Goal: Task Accomplishment & Management: Use online tool/utility

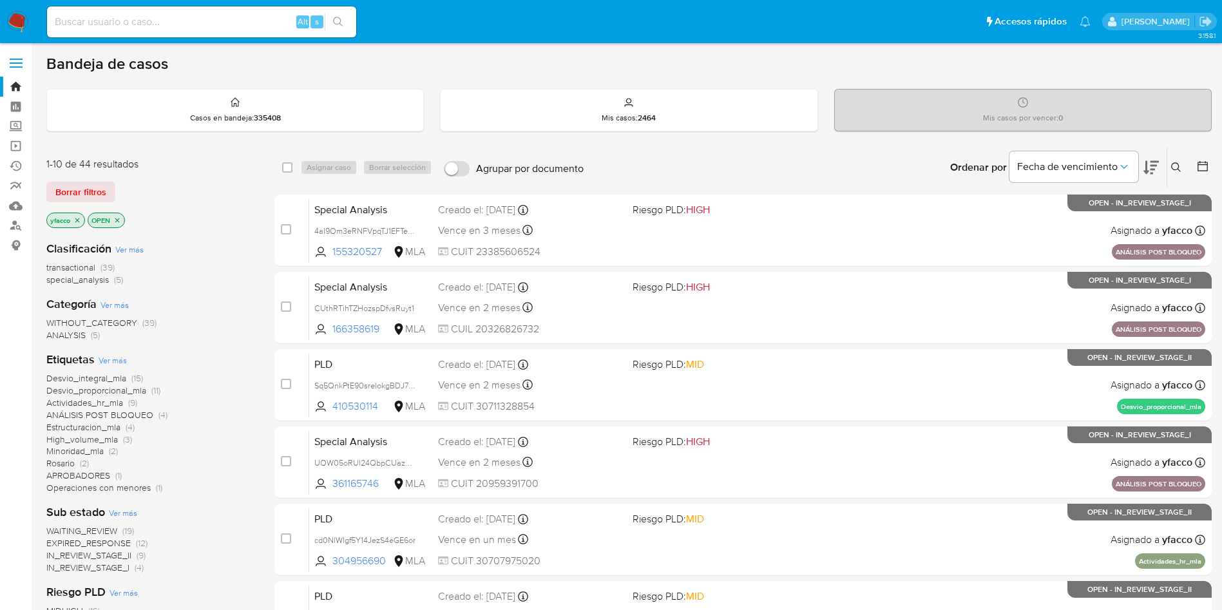
click at [243, 28] on input at bounding box center [201, 22] width 309 height 17
paste input "sGFHpkZVC4dXkDuQVBfqtgyh"
type input "sGFHpkZVC4dXkDuQVBfqtgyh"
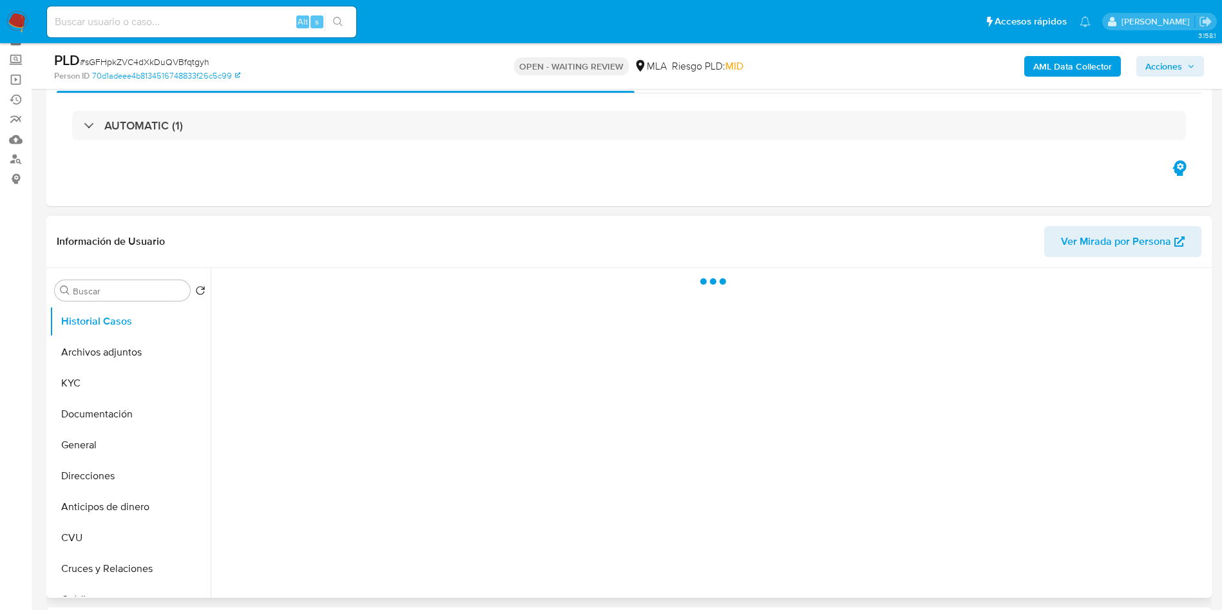
scroll to position [97, 0]
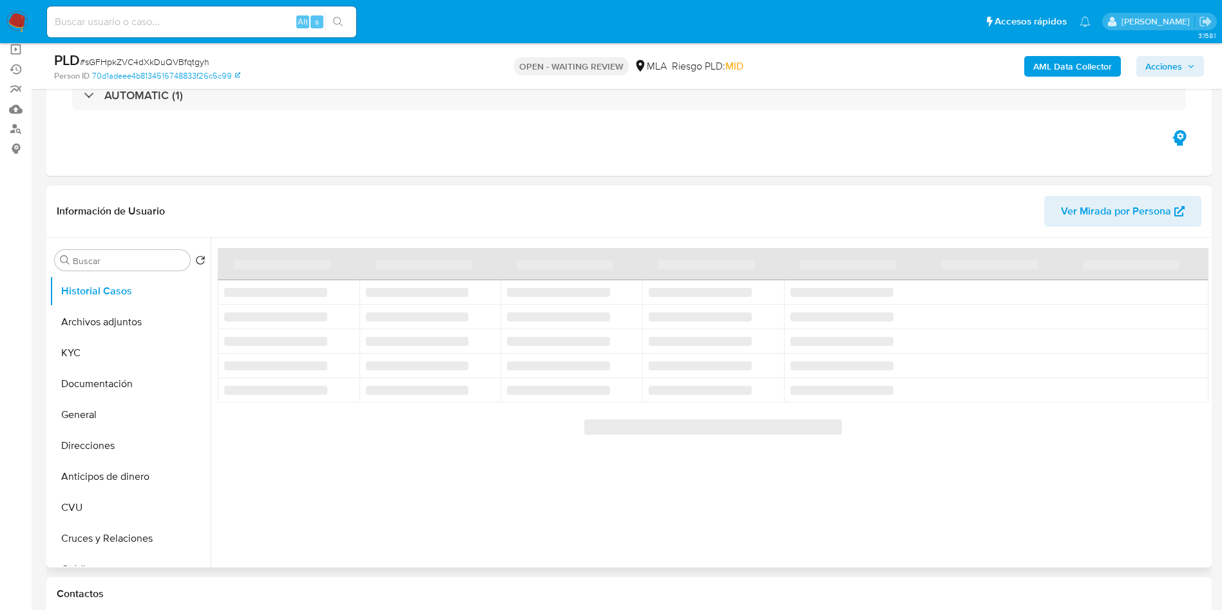
select select "10"
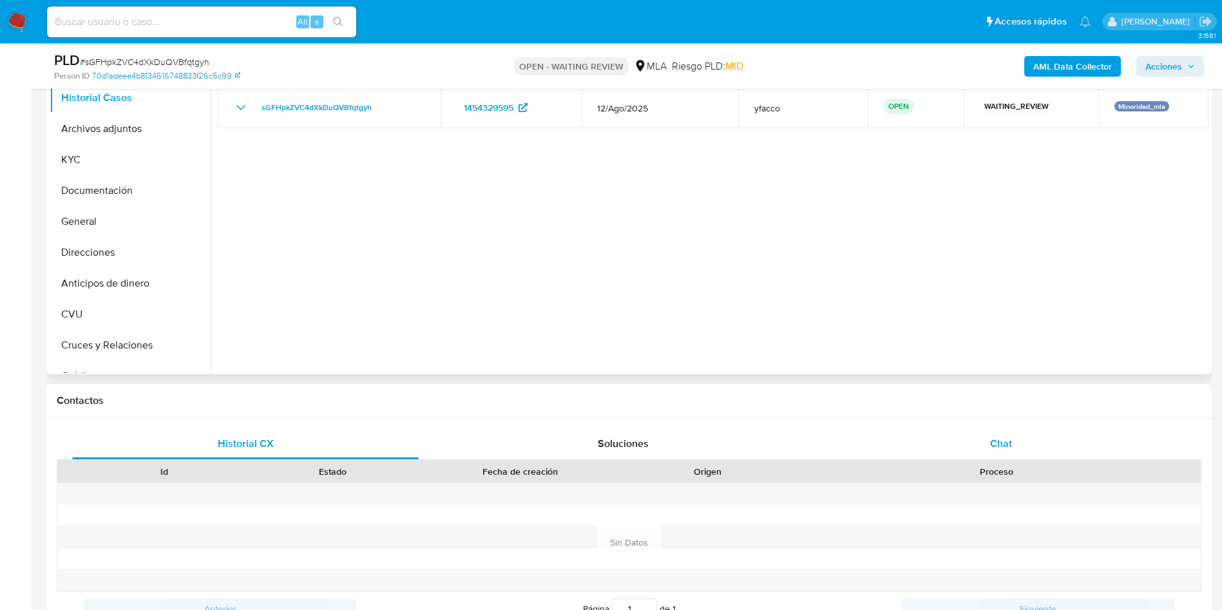
click at [996, 428] on div "Chat" at bounding box center [1001, 443] width 347 height 31
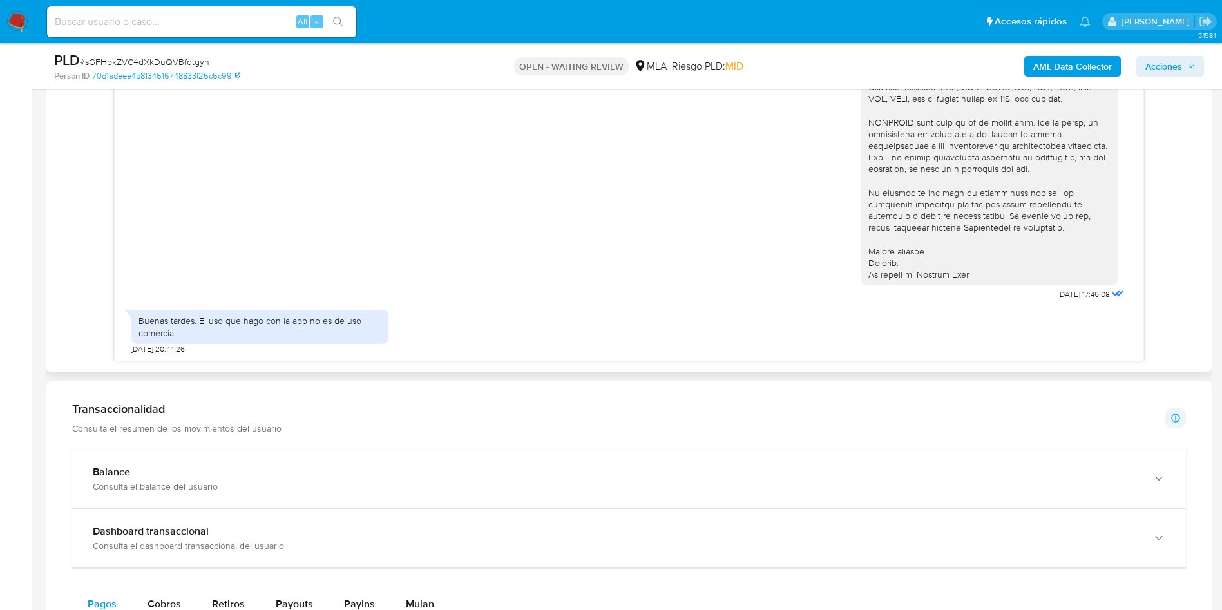
scroll to position [483, 0]
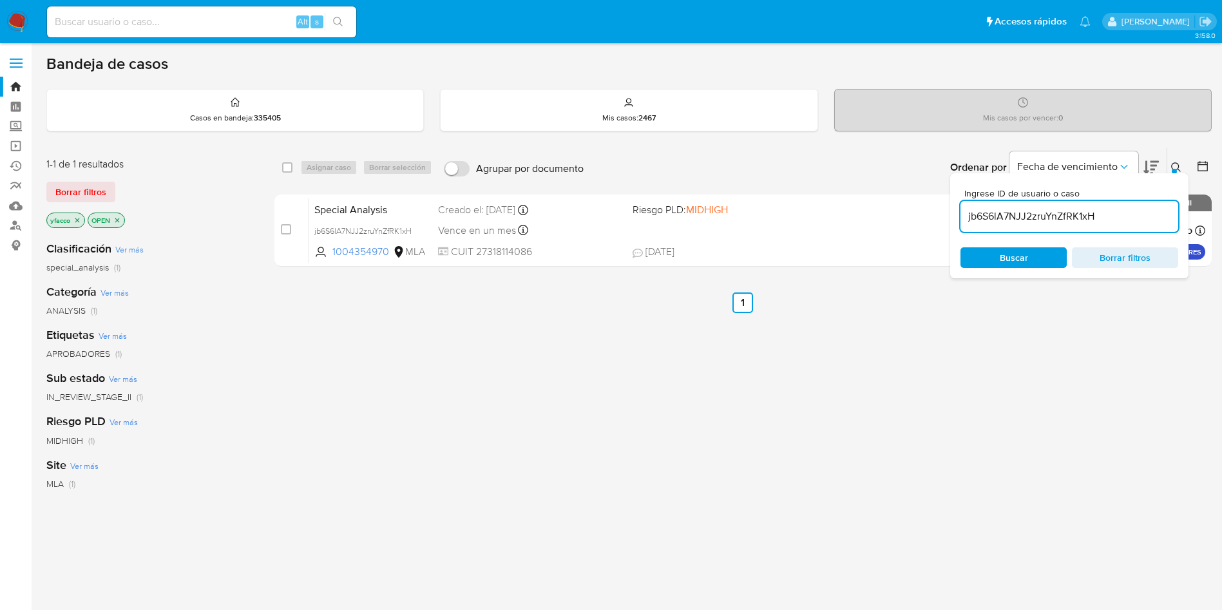
click at [1116, 215] on input "jb6S6lA7NJJ2zruYnZfRK1xH" at bounding box center [1069, 216] width 218 height 17
paste input "sGFHpkZVC4dXkDuQVBfqtgyh"
type input "sGFHpkZVC4dXkDuQVBfqtgyh"
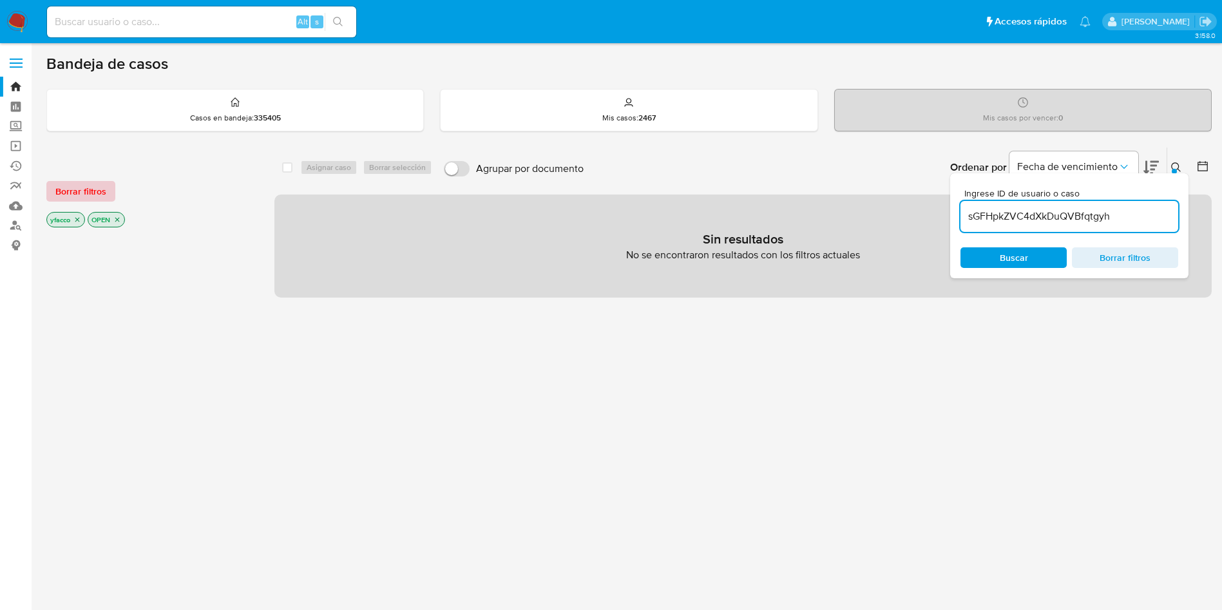
click at [107, 189] on button "Borrar filtros" at bounding box center [80, 191] width 69 height 21
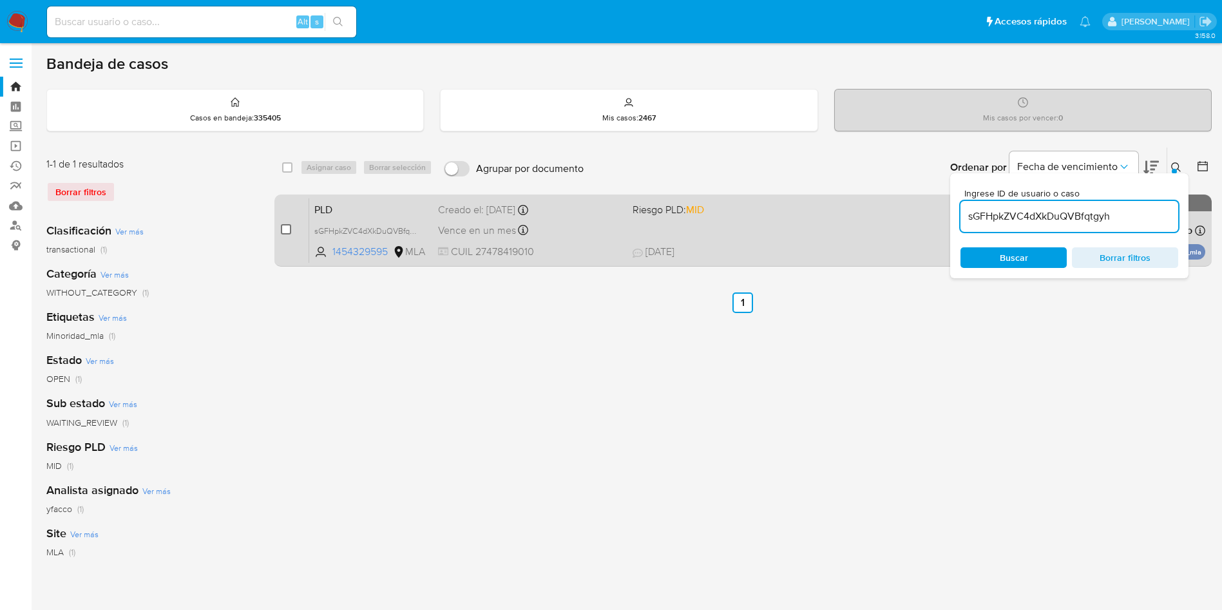
click at [287, 227] on input "checkbox" at bounding box center [286, 229] width 10 height 10
checkbox input "true"
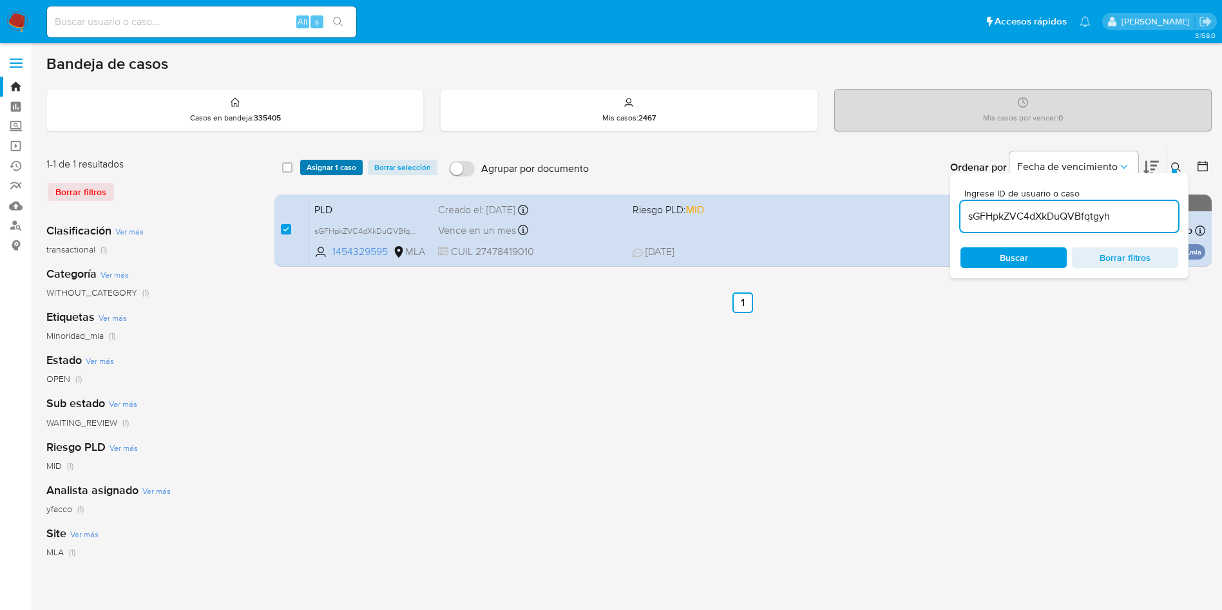
click at [318, 171] on span "Asignar 1 caso" at bounding box center [332, 167] width 50 height 13
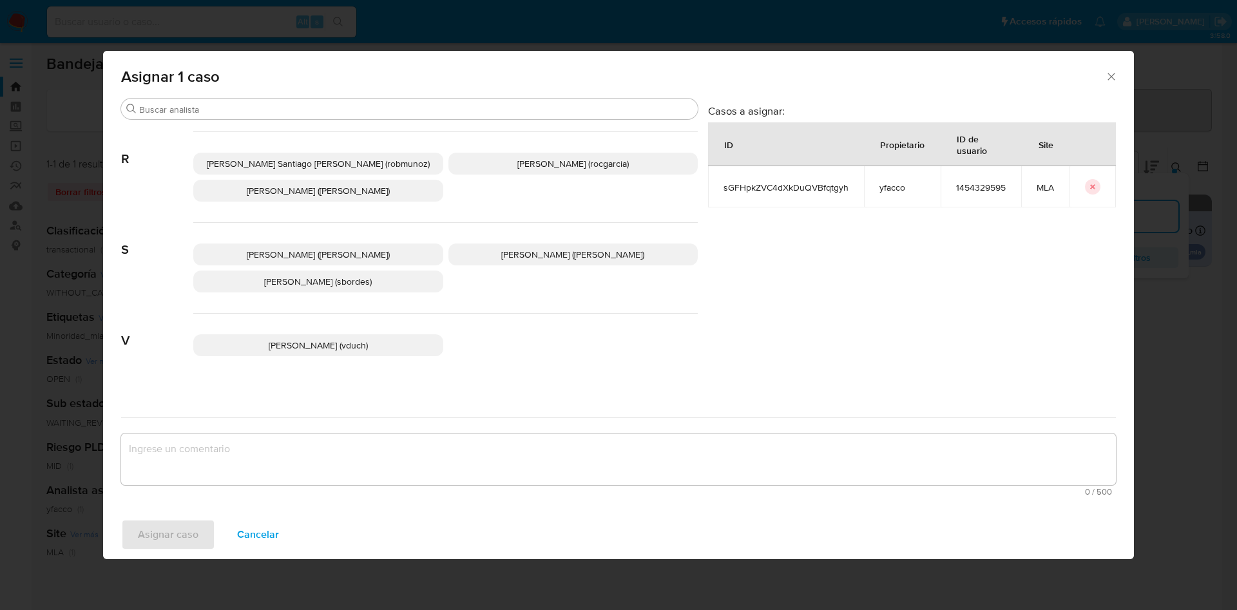
scroll to position [1087, 0]
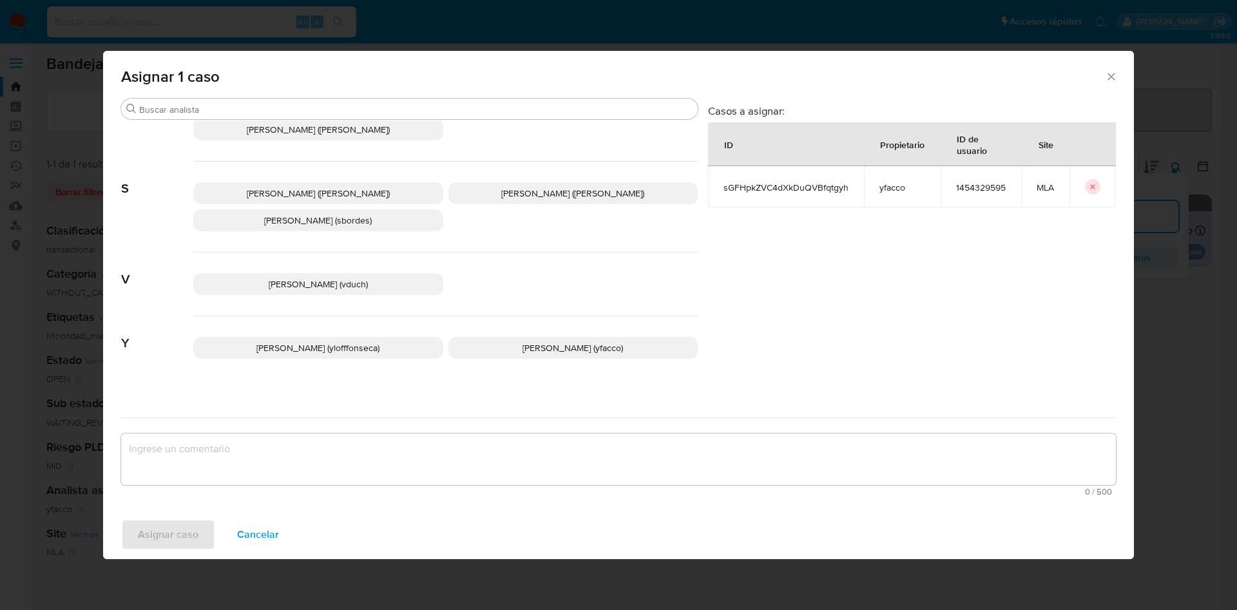
click at [490, 337] on p "Yesica Paola Facco (yfacco)" at bounding box center [573, 348] width 250 height 22
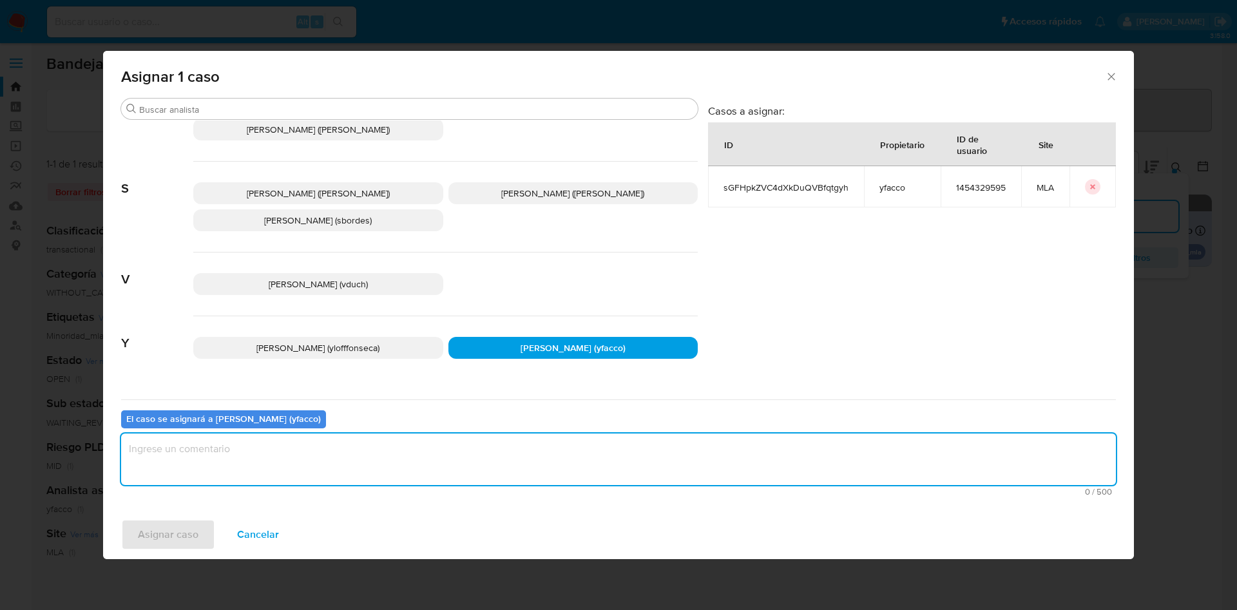
click at [325, 460] on textarea "assign-modal" at bounding box center [618, 459] width 995 height 52
click at [151, 537] on span "Asignar caso" at bounding box center [168, 534] width 61 height 28
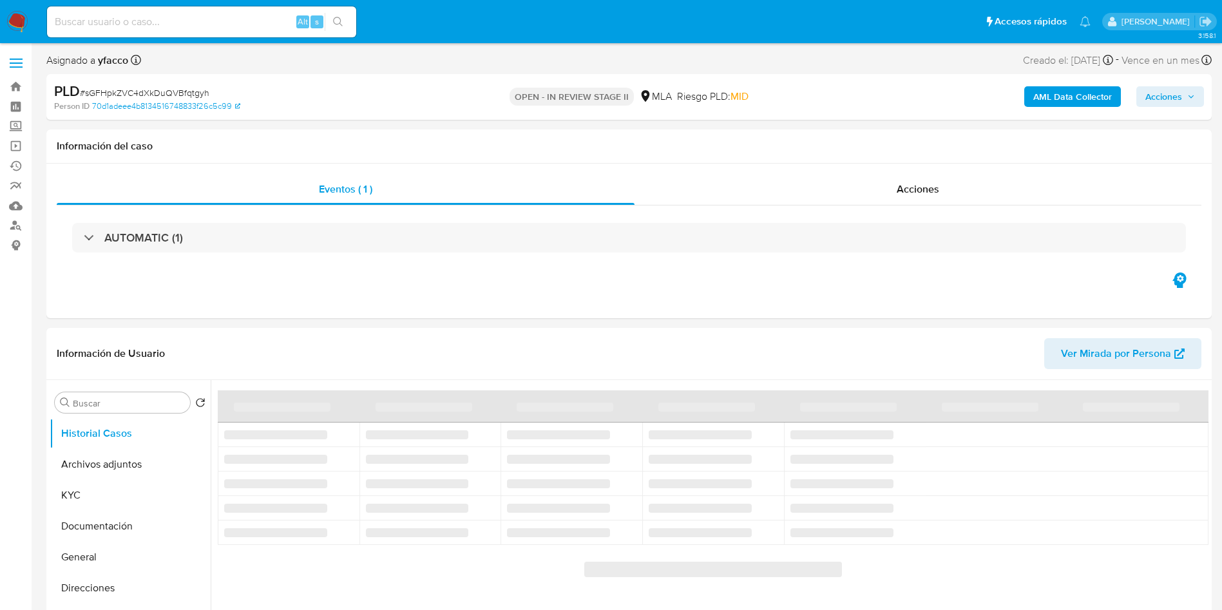
select select "10"
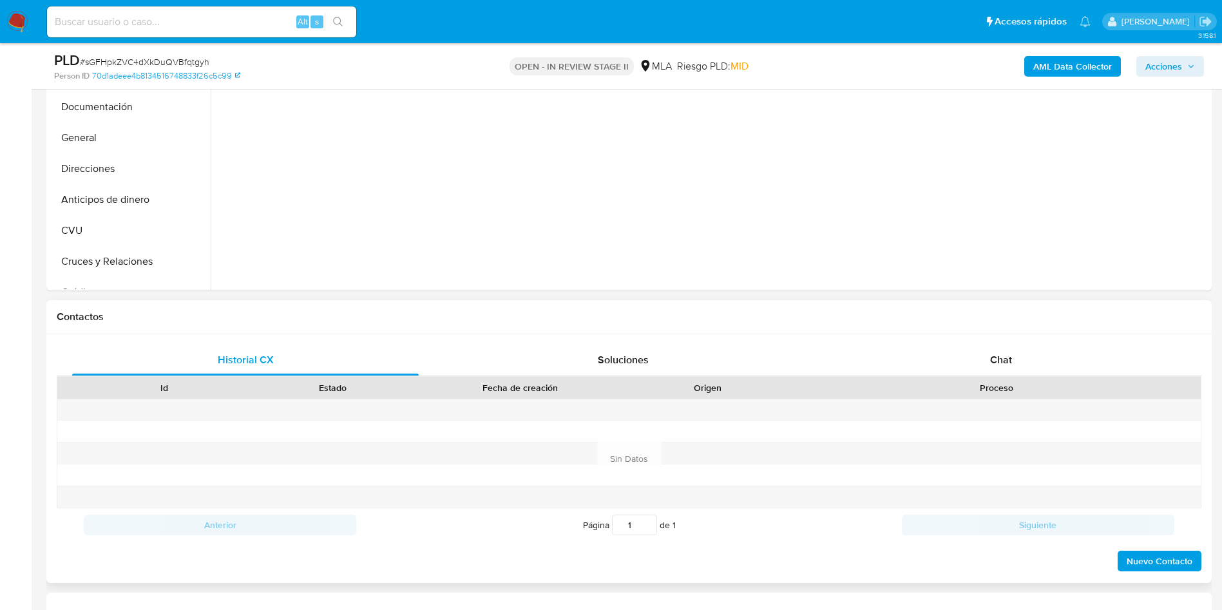
scroll to position [386, 0]
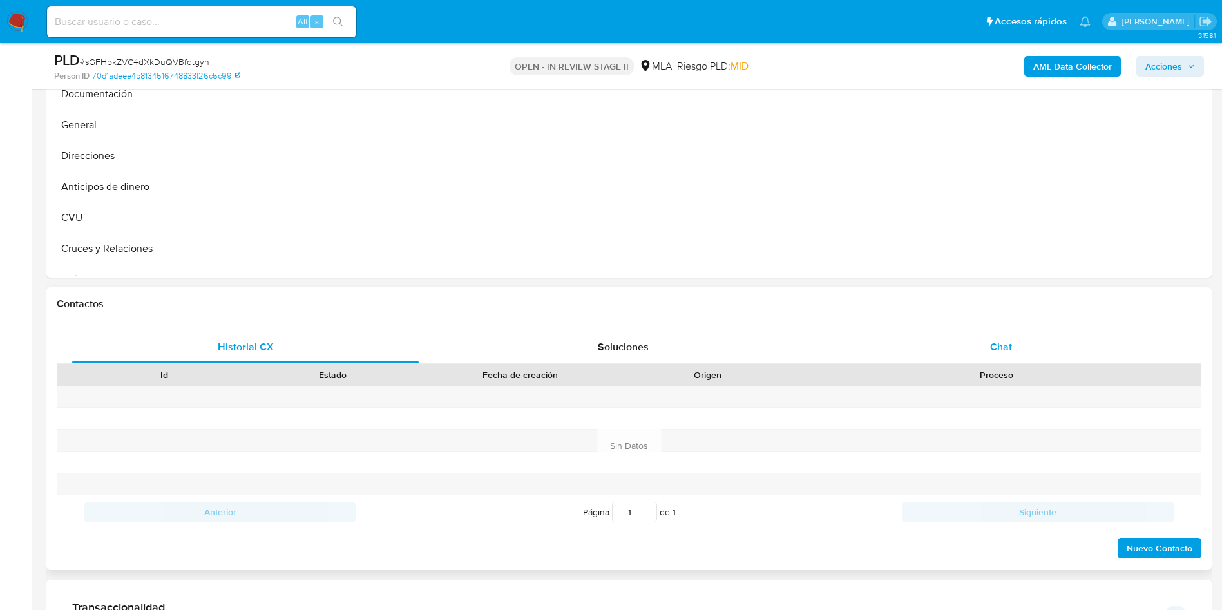
click at [995, 343] on span "Chat" at bounding box center [1001, 346] width 22 height 15
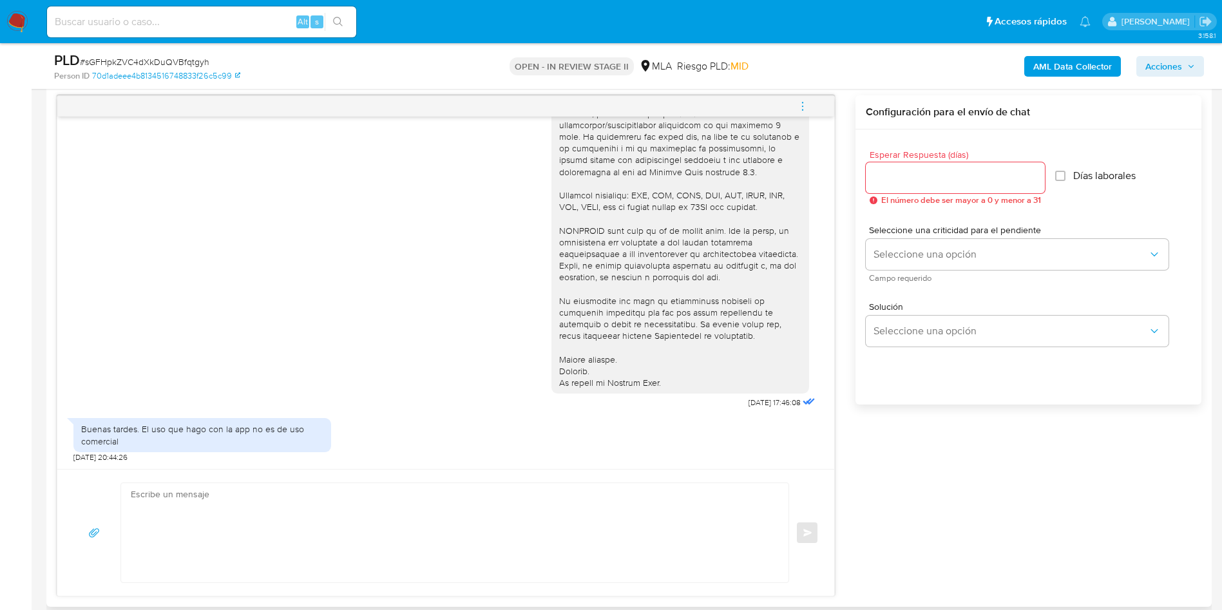
scroll to position [676, 0]
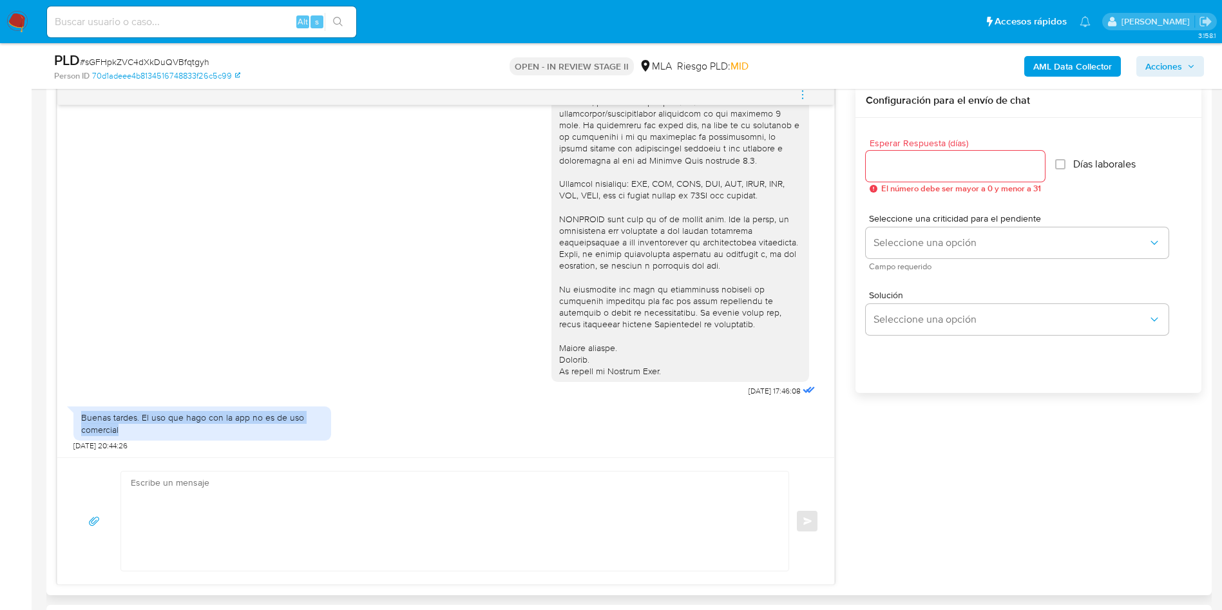
drag, startPoint x: 83, startPoint y: 421, endPoint x: 146, endPoint y: 433, distance: 64.3
click at [146, 433] on div "Buenas tardes. El uso que hago con la app no es de uso comercial" at bounding box center [202, 423] width 242 height 23
copy div "Buenas tardes. El uso que hago con la app no es de uso comercial"
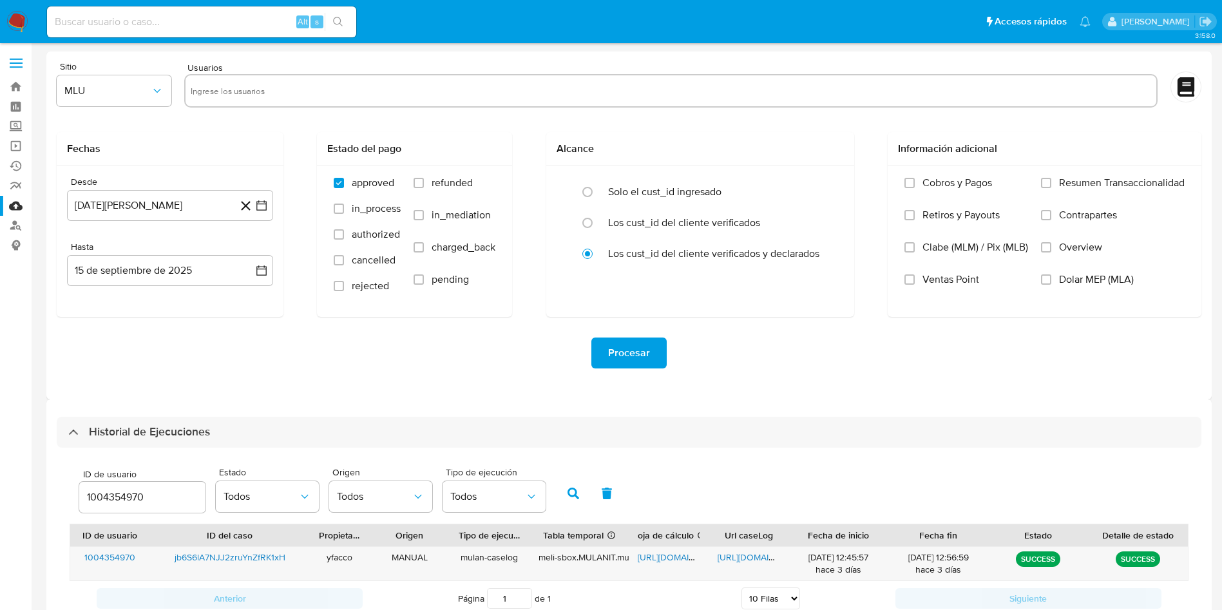
select select "10"
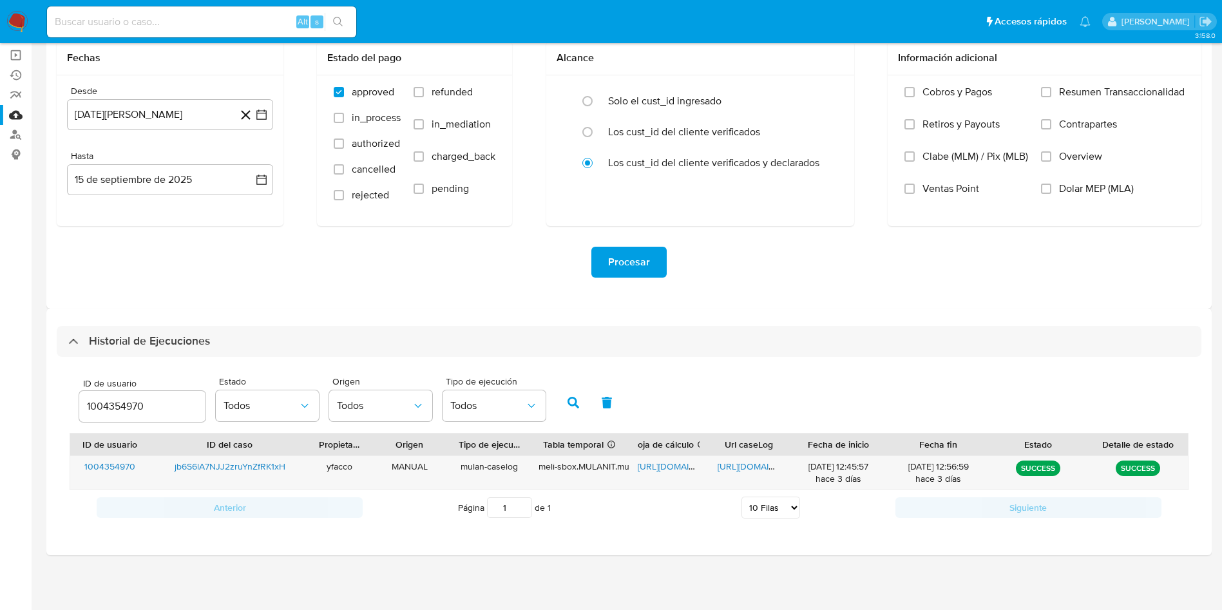
drag, startPoint x: 162, startPoint y: 408, endPoint x: 6, endPoint y: 394, distance: 155.8
click at [7, 394] on section "Bandeja Tablero Screening Búsqueda en Listas Watchlist Herramientas Operaciones…" at bounding box center [611, 259] width 1222 height 701
type input "1454329595"
click at [567, 402] on icon "button" at bounding box center [573, 403] width 12 height 12
click at [657, 463] on span "[URL][DOMAIN_NAME]" at bounding box center [682, 466] width 89 height 13
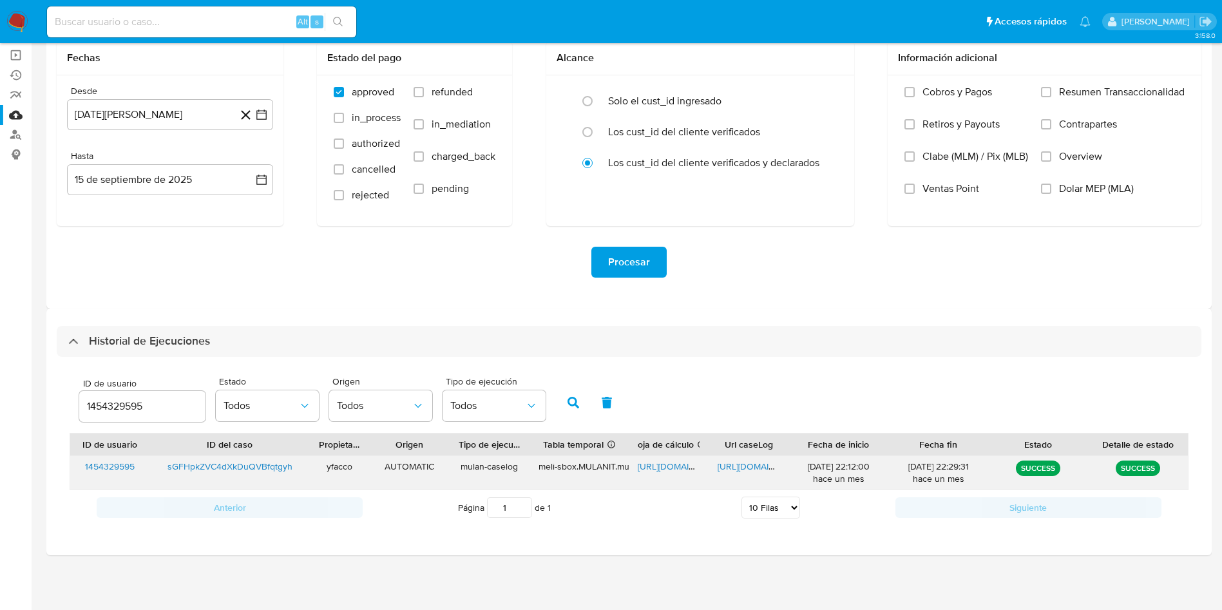
click at [732, 466] on span "[URL][DOMAIN_NAME]" at bounding box center [762, 466] width 89 height 13
click at [191, 415] on div "1454329595" at bounding box center [142, 406] width 126 height 31
drag, startPoint x: 154, startPoint y: 401, endPoint x: 50, endPoint y: 373, distance: 108.0
click at [50, 373] on div "Historial de Ejecuciones ID de usuario 1454329595 Estado Todos Origen Todos Tip…" at bounding box center [628, 432] width 1165 height 247
paste input "1113691346"
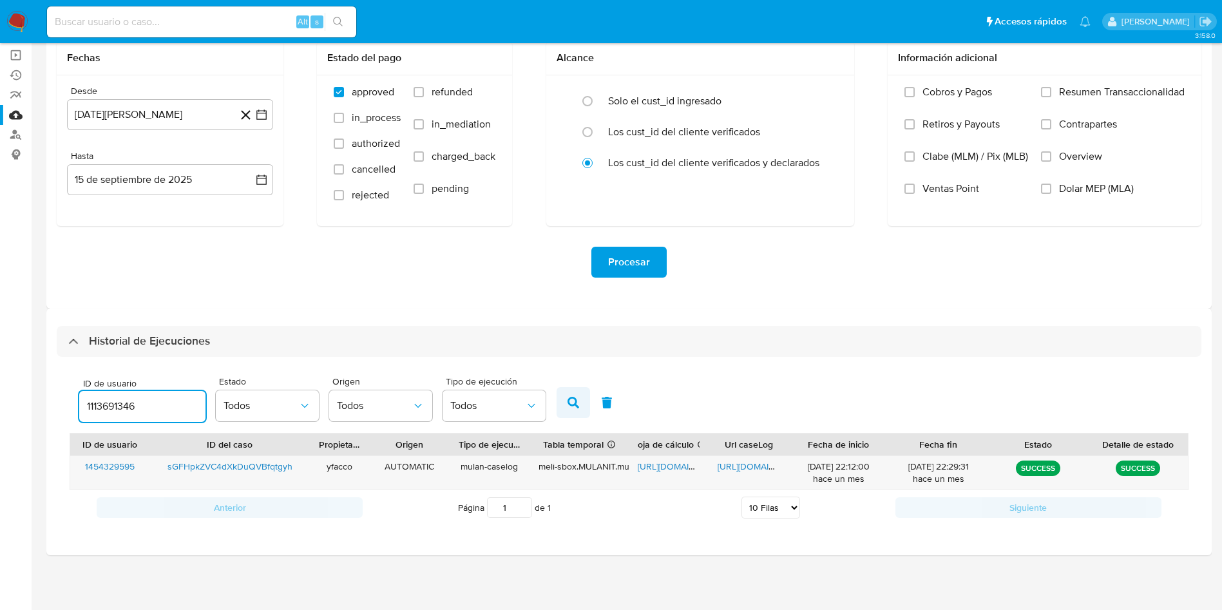
type input "1113691346"
click at [573, 413] on button "button" at bounding box center [573, 402] width 33 height 31
click at [740, 464] on span "[URL][DOMAIN_NAME]" at bounding box center [762, 466] width 89 height 13
